Goal: Information Seeking & Learning: Learn about a topic

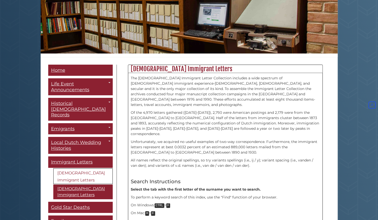
scroll to position [101, 0]
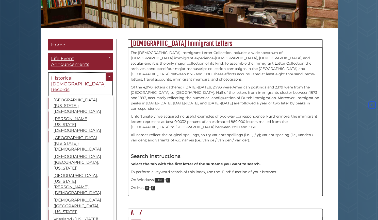
click at [67, 78] on span "Historical [DEMOGRAPHIC_DATA] Records" at bounding box center [78, 83] width 55 height 17
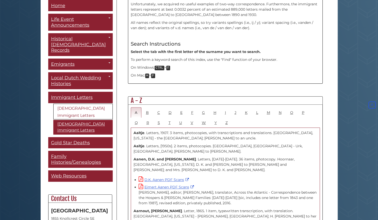
scroll to position [228, 0]
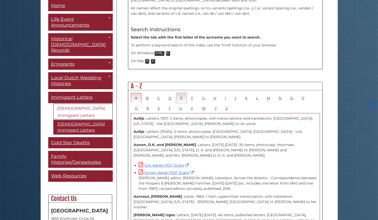
click at [180, 93] on link "E" at bounding box center [181, 98] width 10 height 10
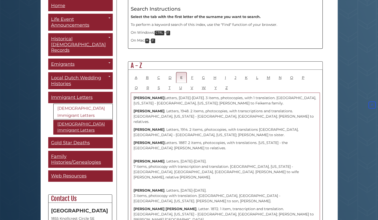
scroll to position [254, 0]
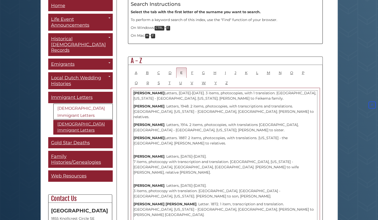
click at [178, 104] on p "Ebbers, Gerrit . Letters, 1948. 2 items, photocopies, with transcriptions and t…" at bounding box center [224, 112] width 183 height 16
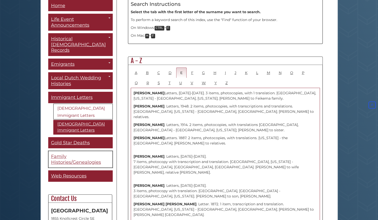
click at [58, 154] on span "Family Histories/Genealogies" at bounding box center [76, 159] width 50 height 11
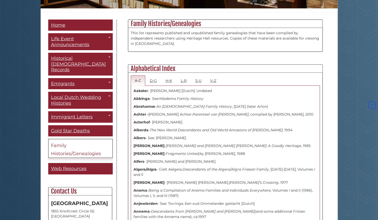
scroll to position [101, 0]
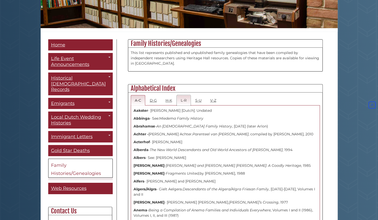
click at [184, 102] on link "L-R" at bounding box center [184, 100] width 14 height 10
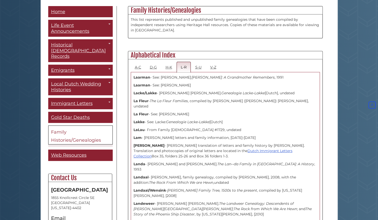
scroll to position [76, 0]
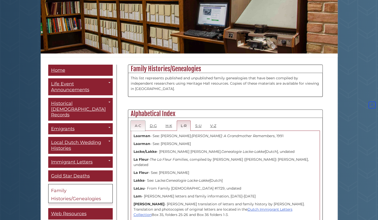
click at [140, 126] on link "A-C" at bounding box center [138, 126] width 14 height 10
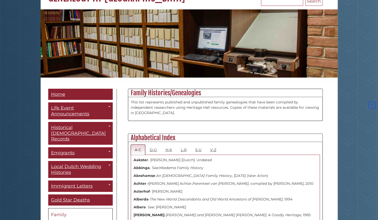
scroll to position [51, 0]
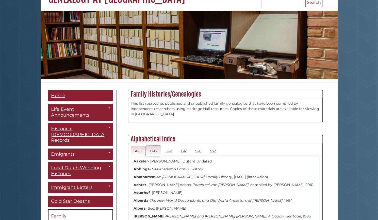
click at [153, 153] on link "D-G" at bounding box center [153, 151] width 15 height 10
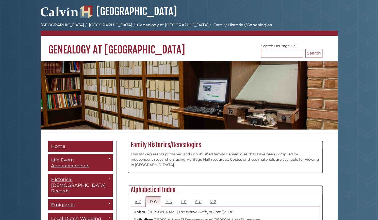
scroll to position [25, 0]
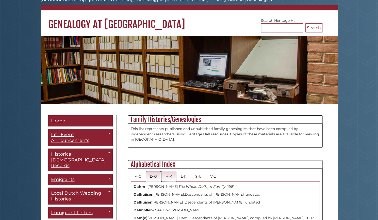
click at [167, 176] on link "H-K" at bounding box center [168, 176] width 15 height 10
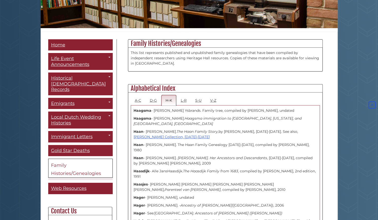
scroll to position [0, 0]
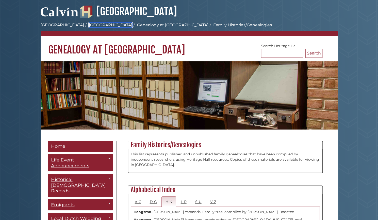
click at [89, 26] on link "[GEOGRAPHIC_DATA]" at bounding box center [110, 25] width 43 height 5
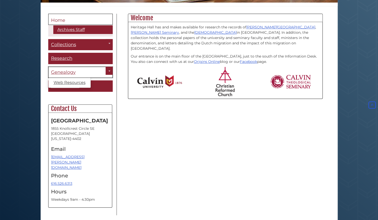
scroll to position [134, 0]
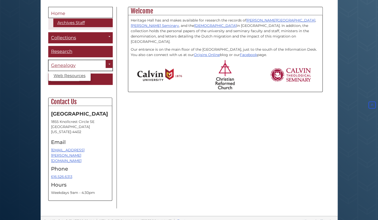
click at [76, 62] on link "Genealogy" at bounding box center [80, 65] width 64 height 11
